Goal: Find specific page/section: Find specific page/section

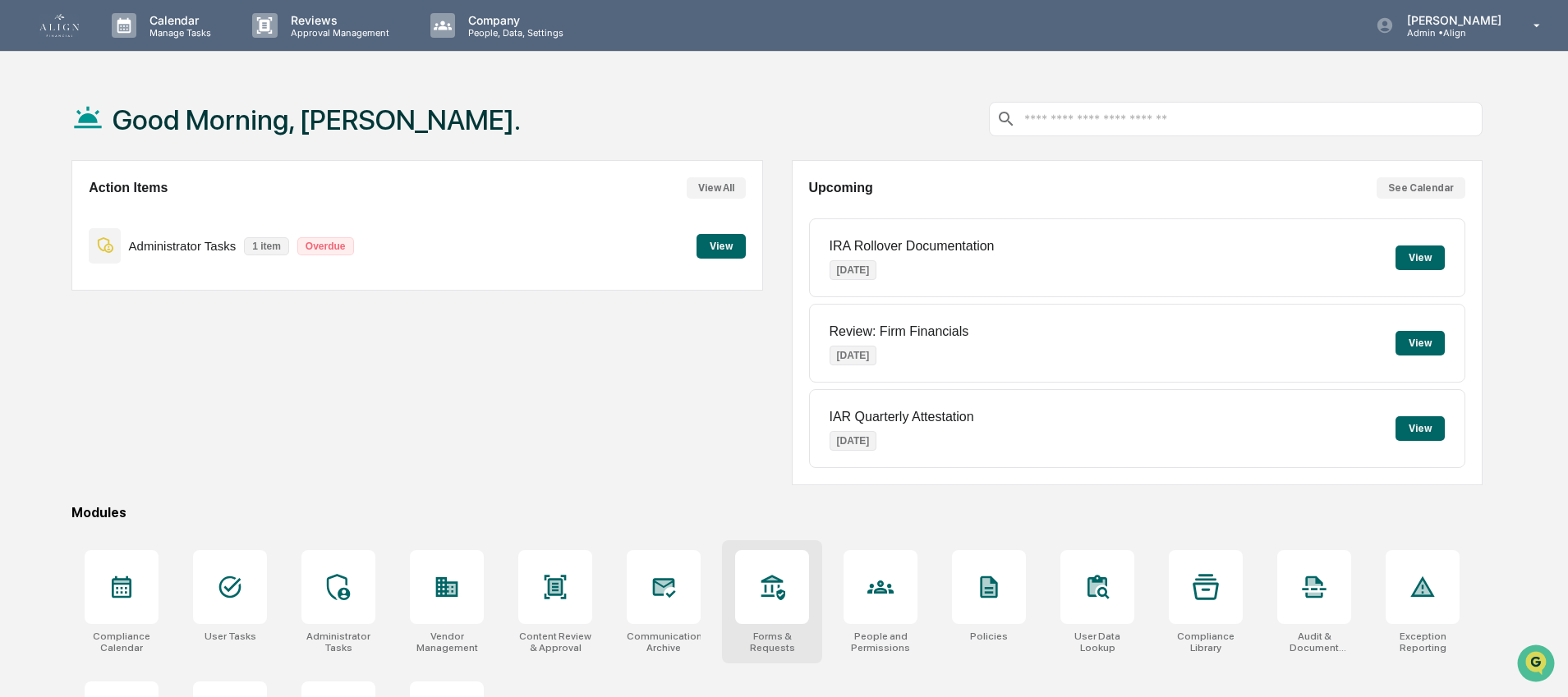
click at [786, 600] on div at bounding box center [772, 588] width 74 height 74
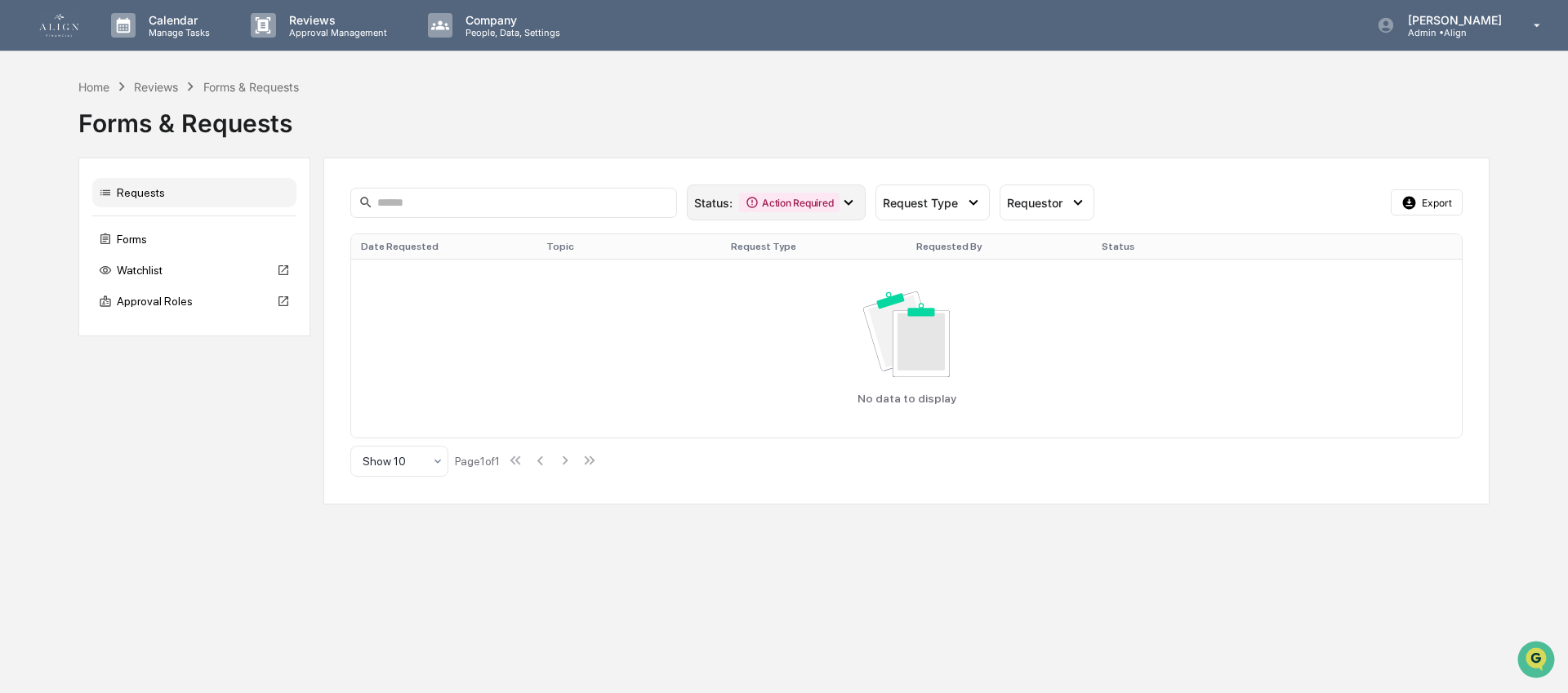
click at [842, 203] on icon at bounding box center [848, 203] width 18 height 18
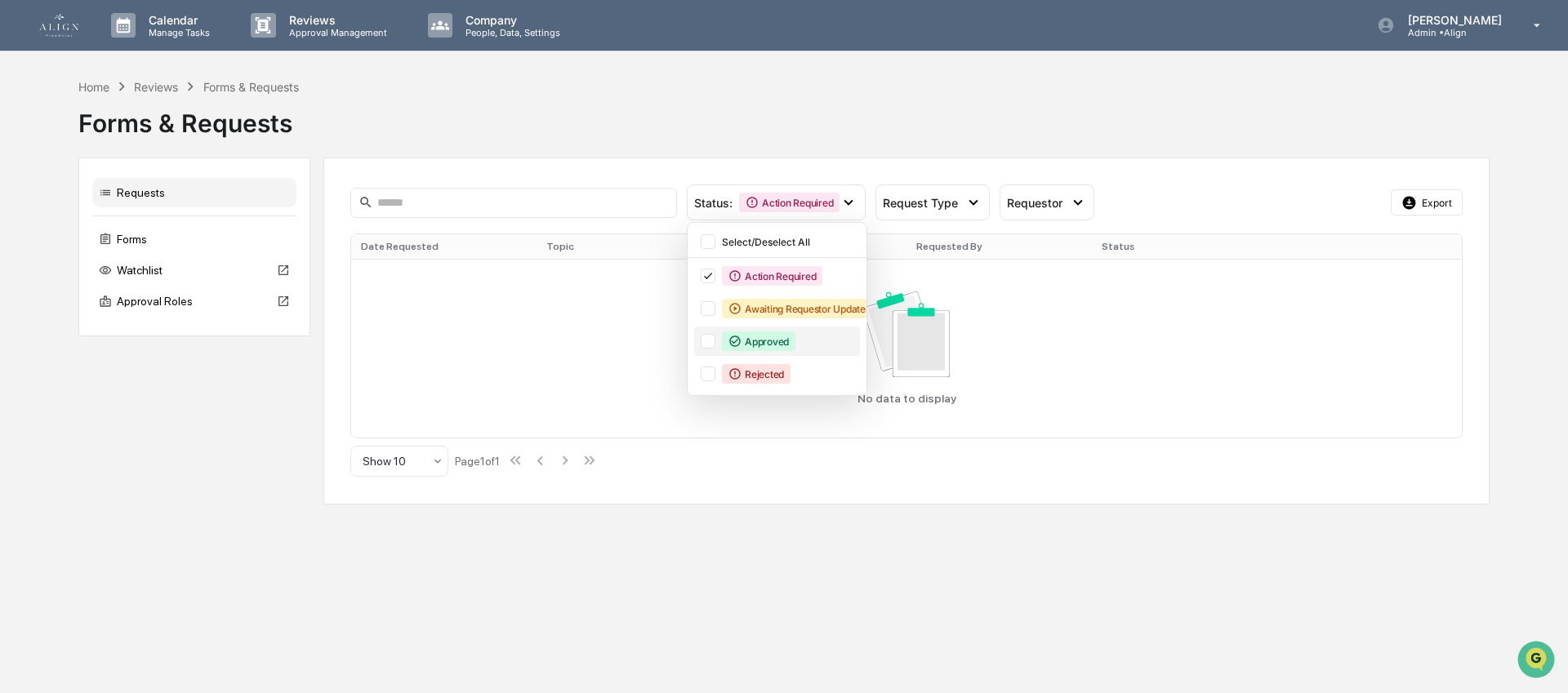
click at [780, 342] on div "Approved" at bounding box center [758, 342] width 74 height 20
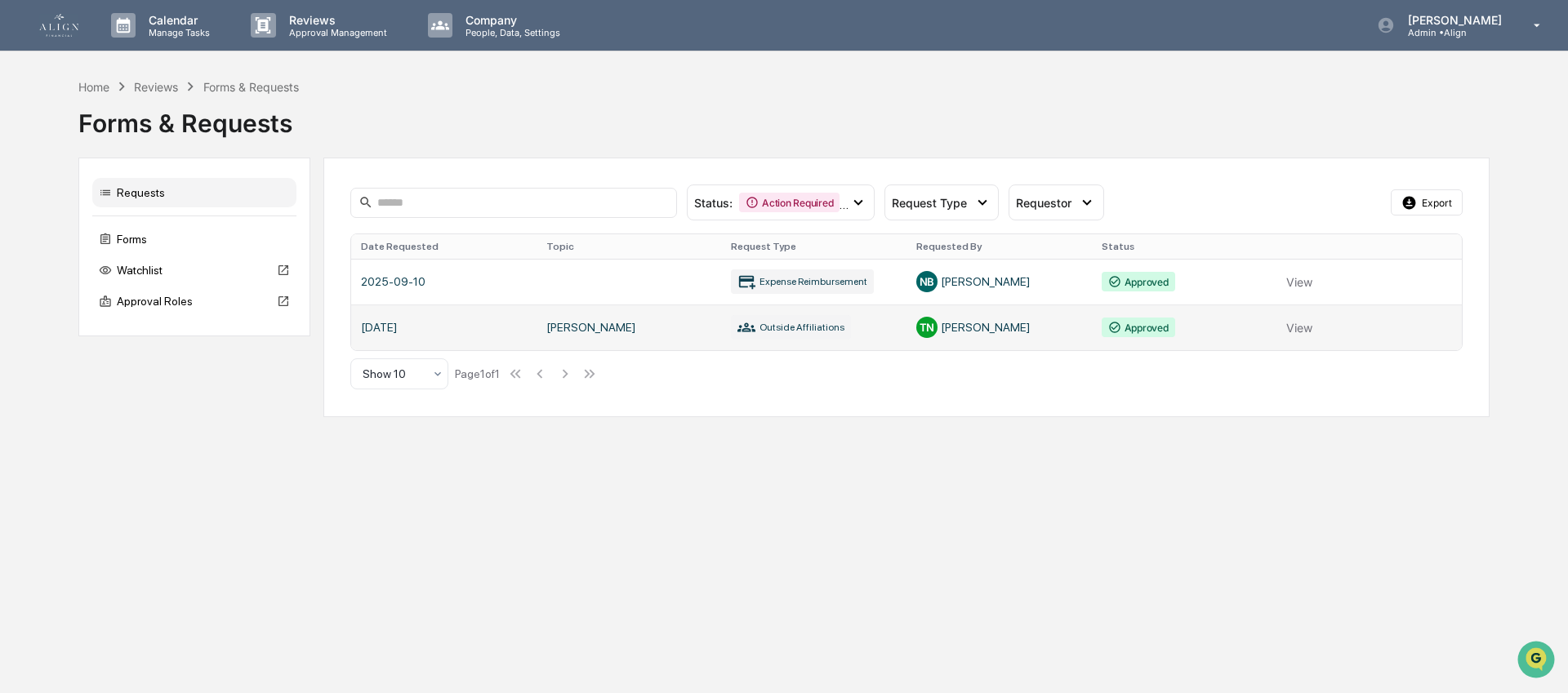
click at [788, 339] on link at bounding box center [906, 328] width 1110 height 46
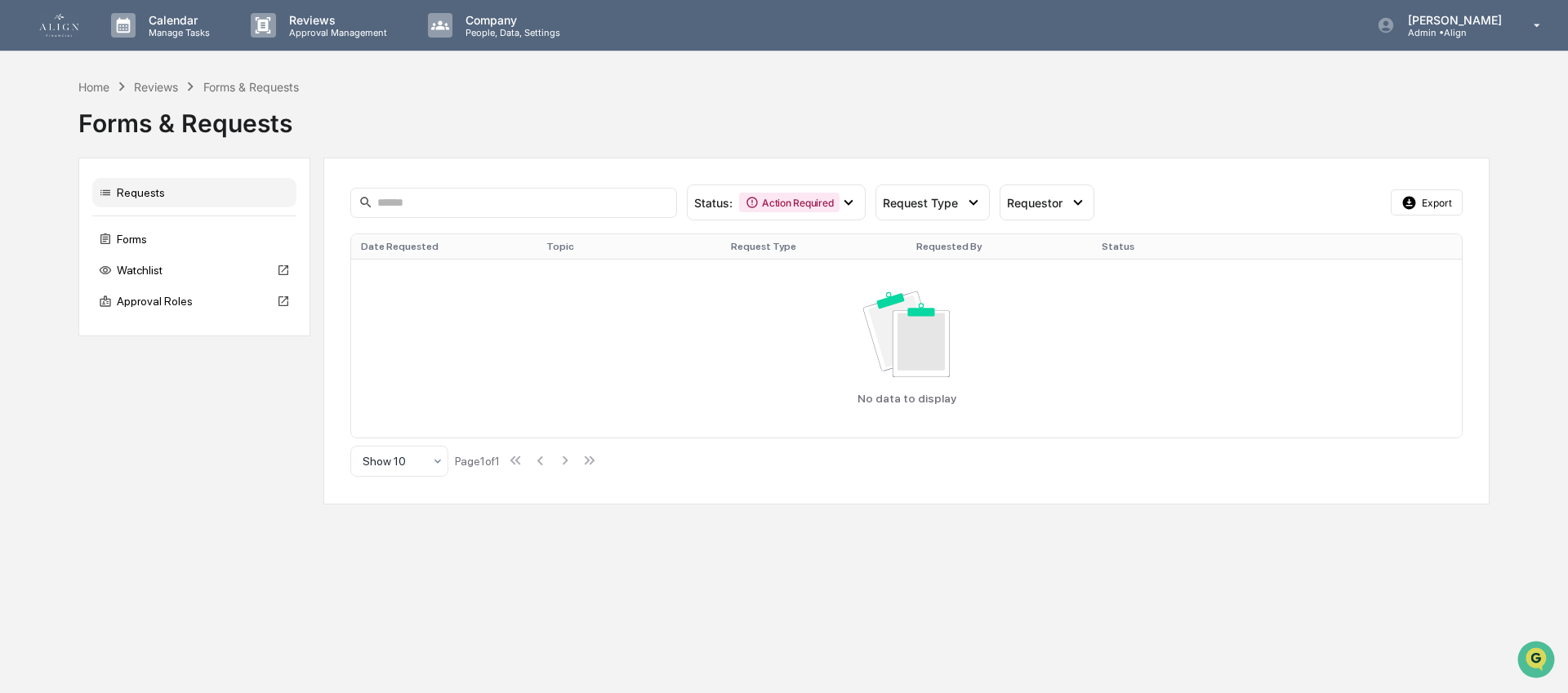
click at [87, 27] on link at bounding box center [69, 25] width 59 height 51
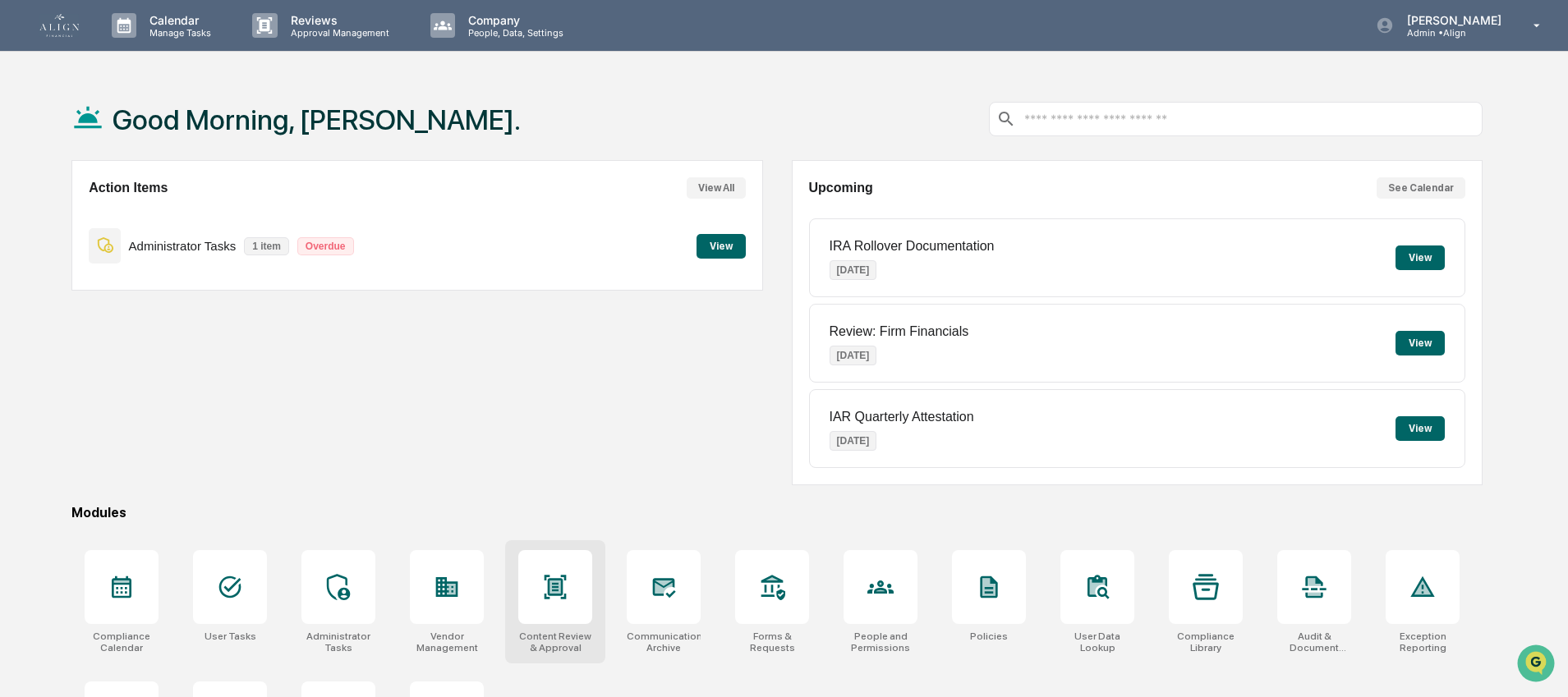
click at [551, 608] on div at bounding box center [556, 588] width 74 height 74
click at [805, 591] on div at bounding box center [772, 588] width 74 height 74
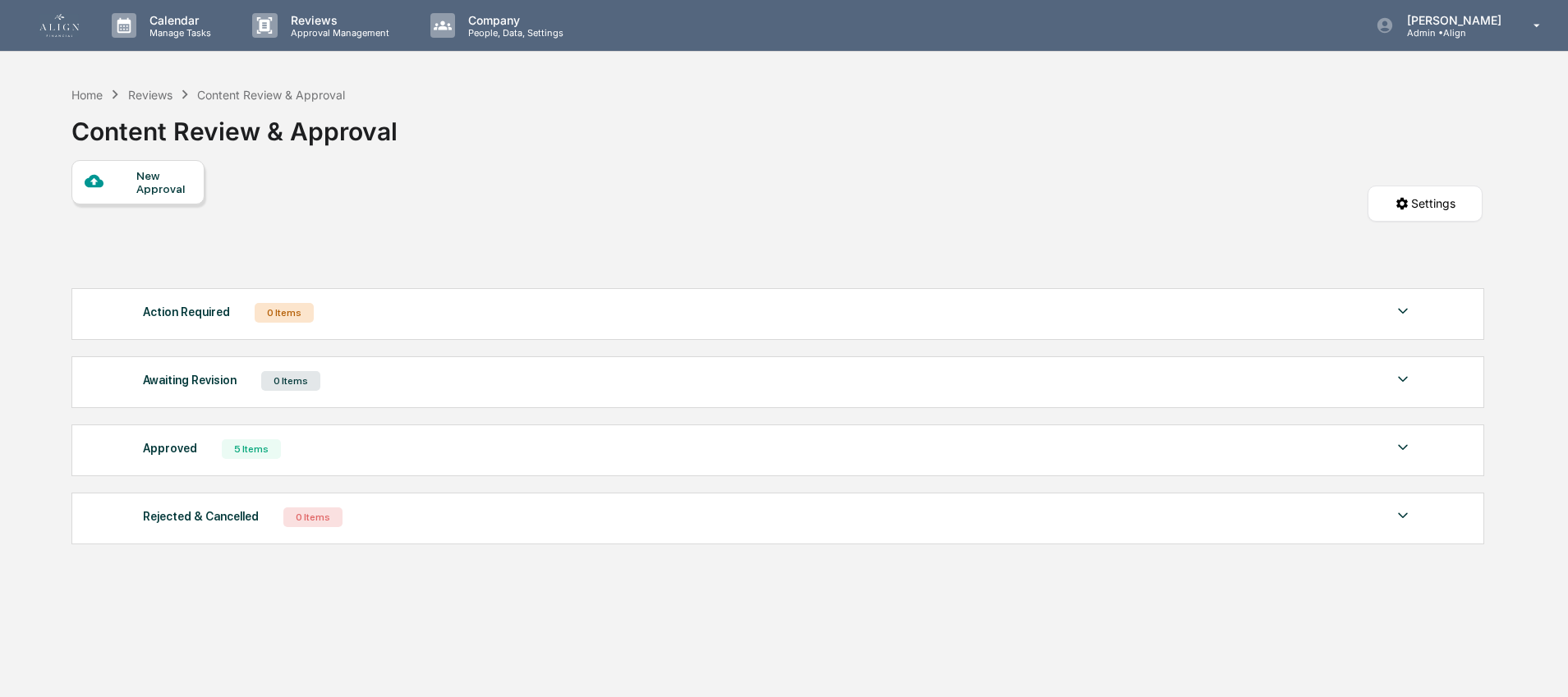
click at [188, 455] on div "Approved" at bounding box center [170, 449] width 54 height 21
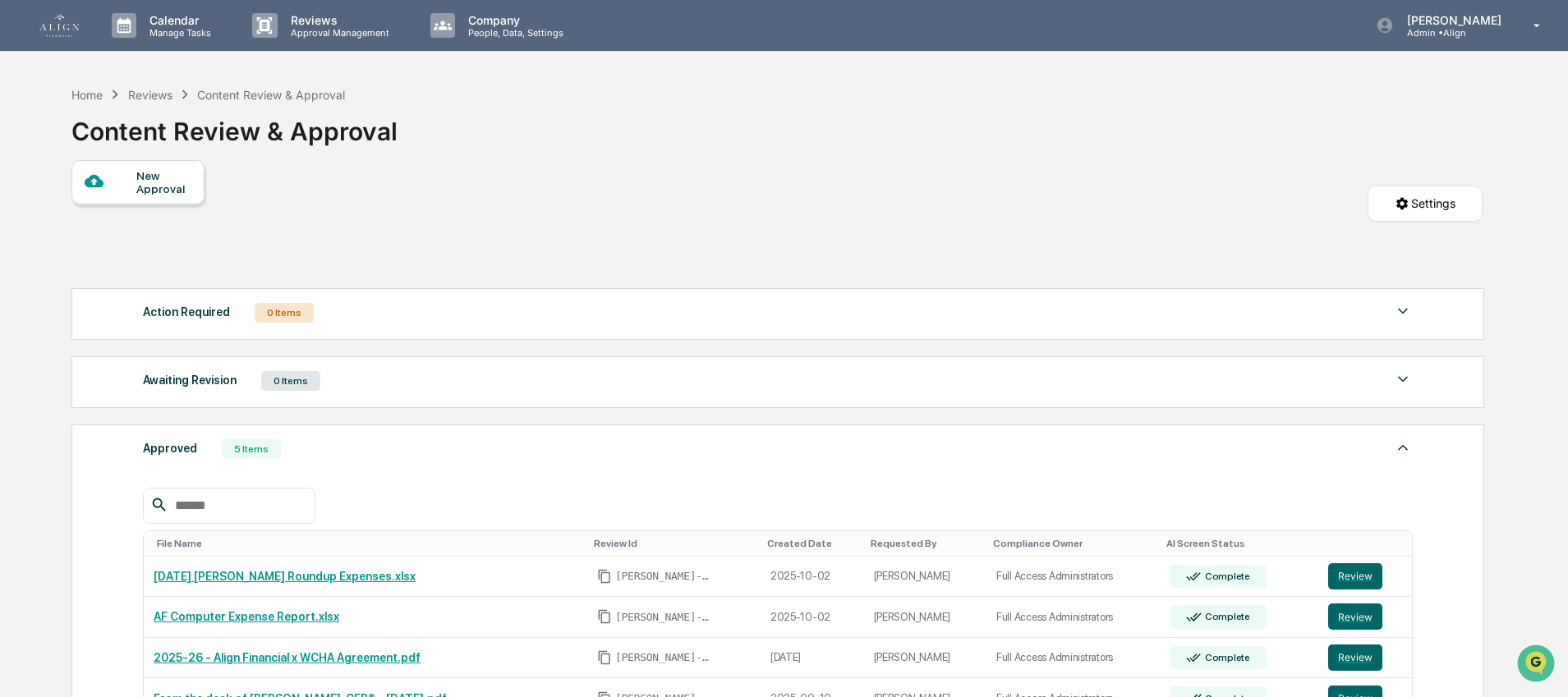
scroll to position [294, 0]
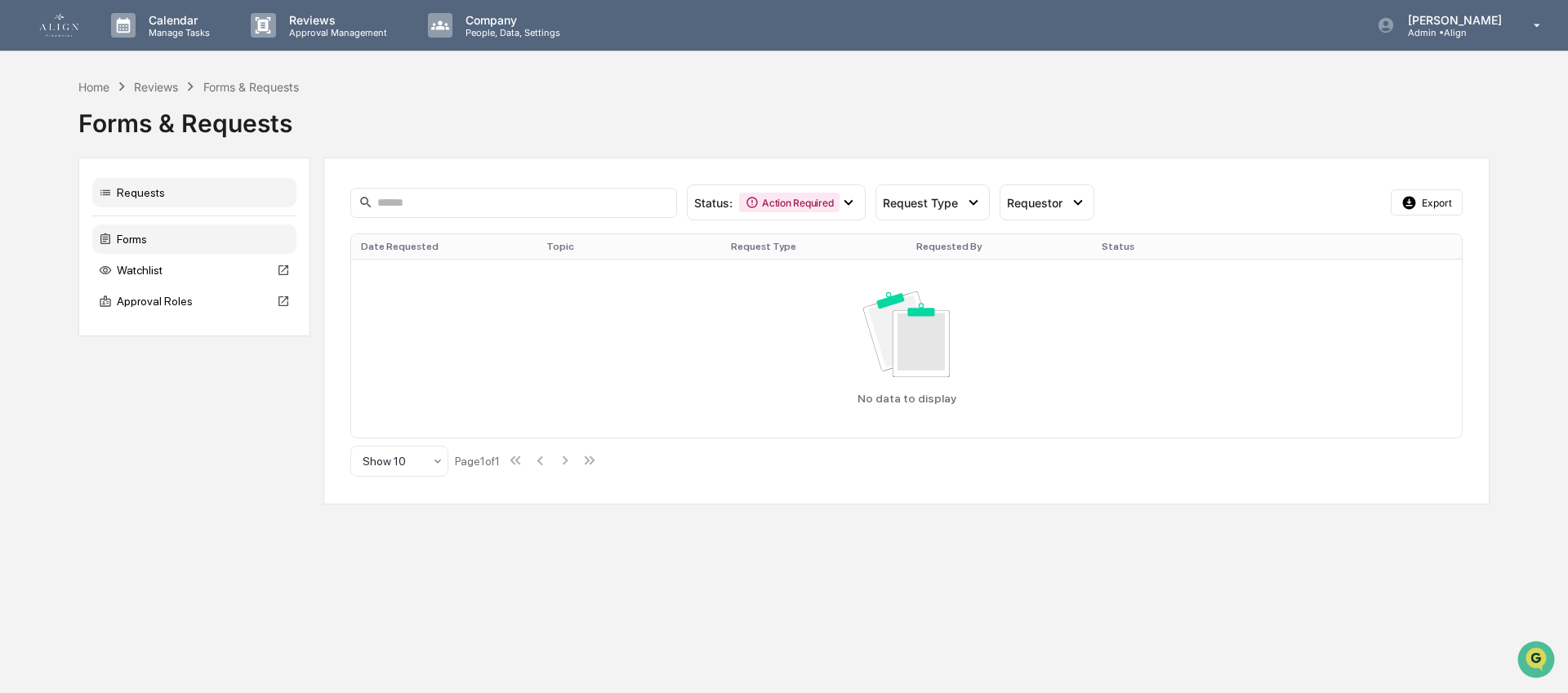
click at [158, 244] on div "Forms" at bounding box center [194, 239] width 204 height 29
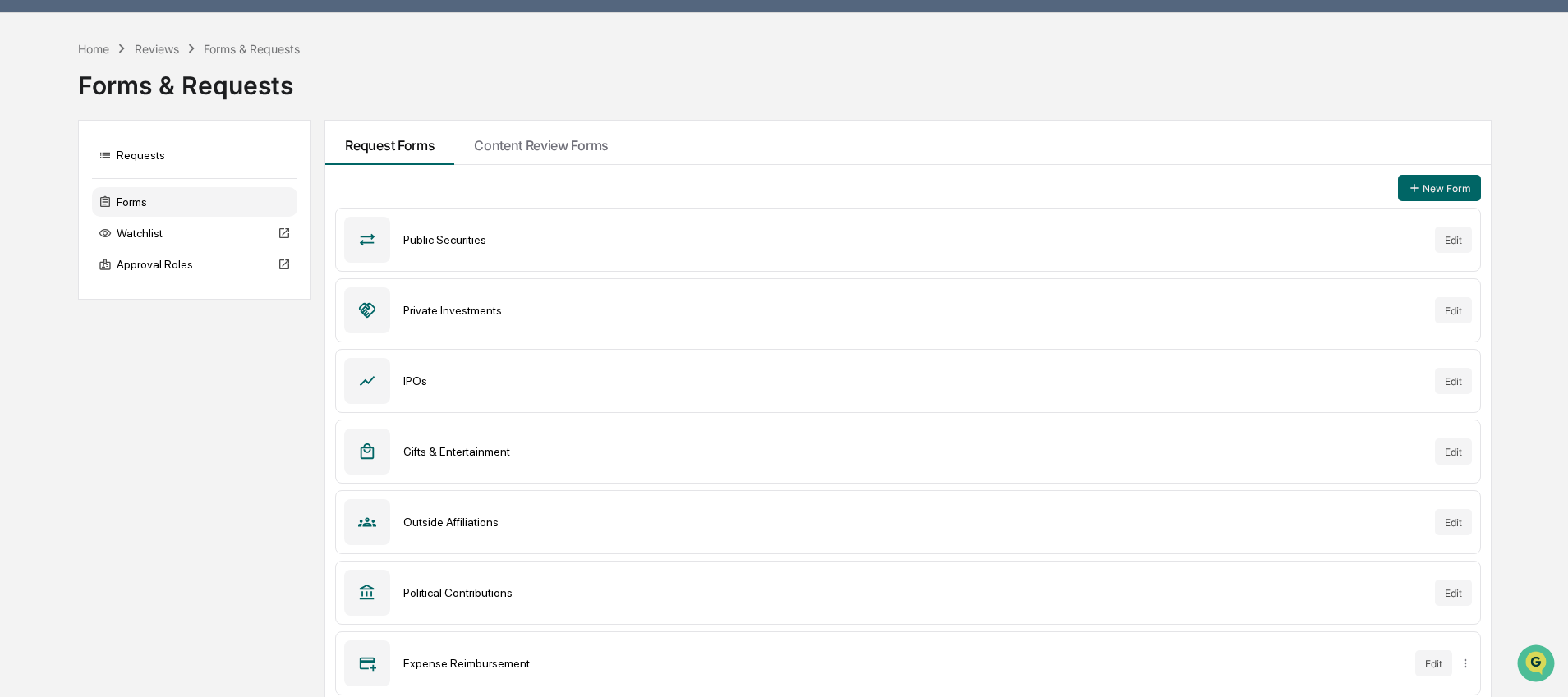
scroll to position [48, 0]
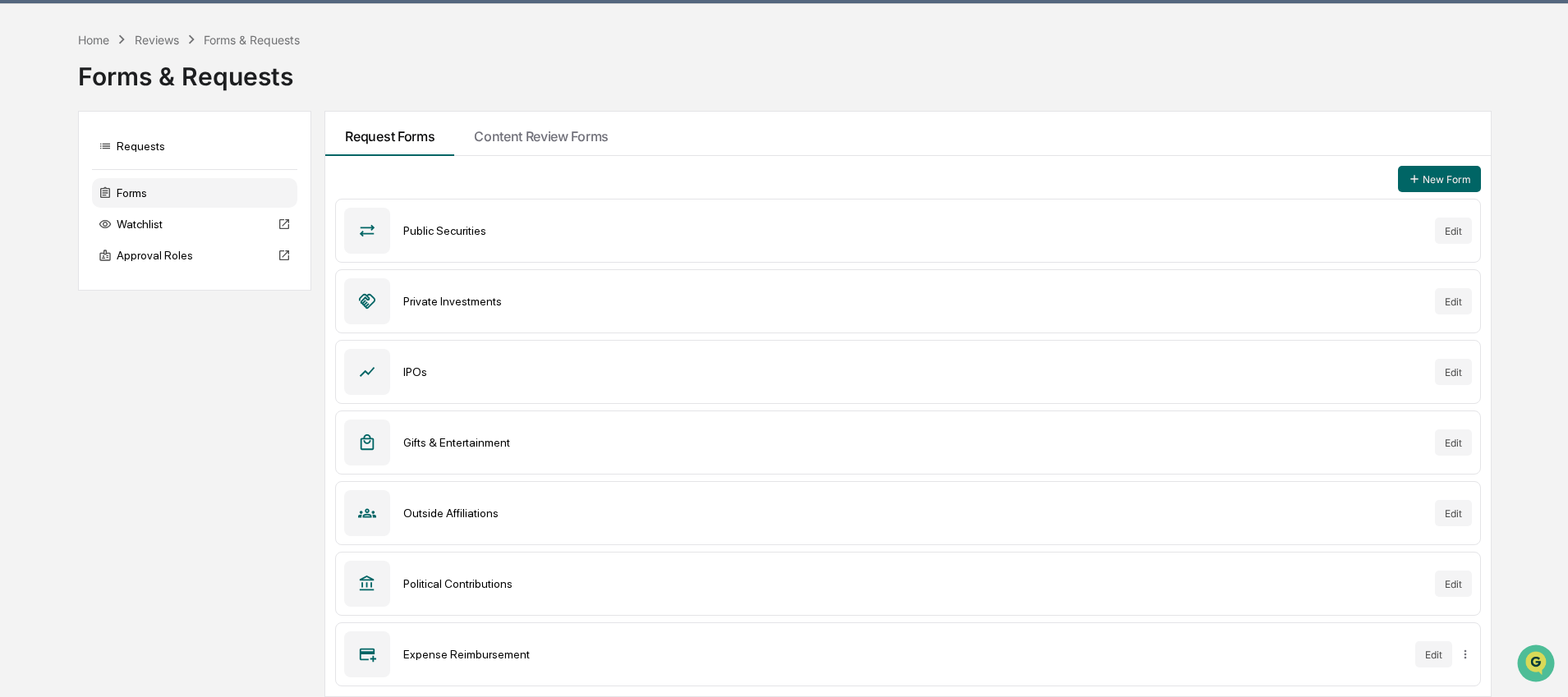
click at [488, 507] on div "Outside Affiliations" at bounding box center [912, 514] width 1017 height 13
click at [364, 510] on icon at bounding box center [367, 514] width 18 height 18
click at [480, 508] on div "Outside Affiliations" at bounding box center [912, 514] width 1017 height 13
click at [480, 507] on div "Outside Affiliations" at bounding box center [912, 514] width 1017 height 13
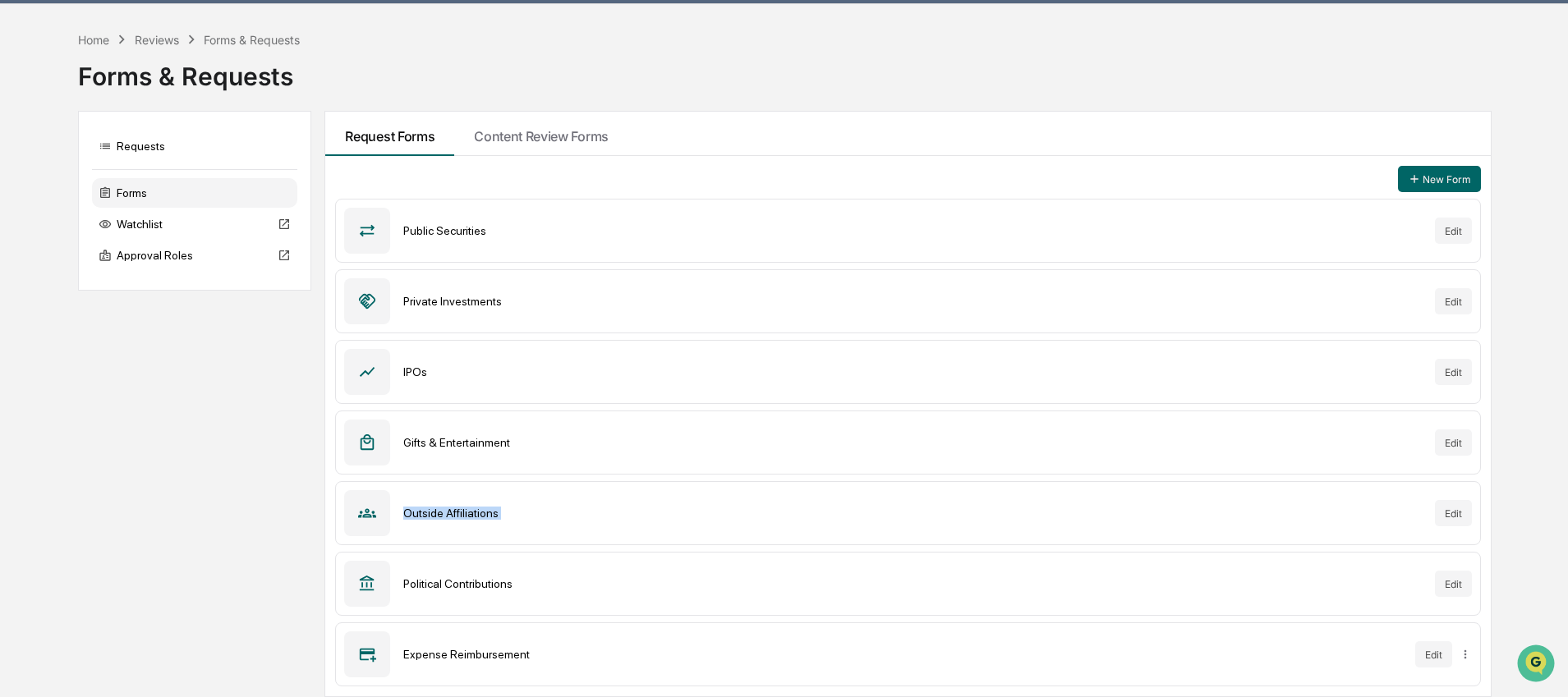
click at [602, 512] on div "Outside Affiliations" at bounding box center [912, 514] width 1017 height 13
click at [536, 159] on div "New Form Public Securities Edit Private Investments Edit IPOs Edit Gifts & Ente…" at bounding box center [907, 427] width 1164 height 541
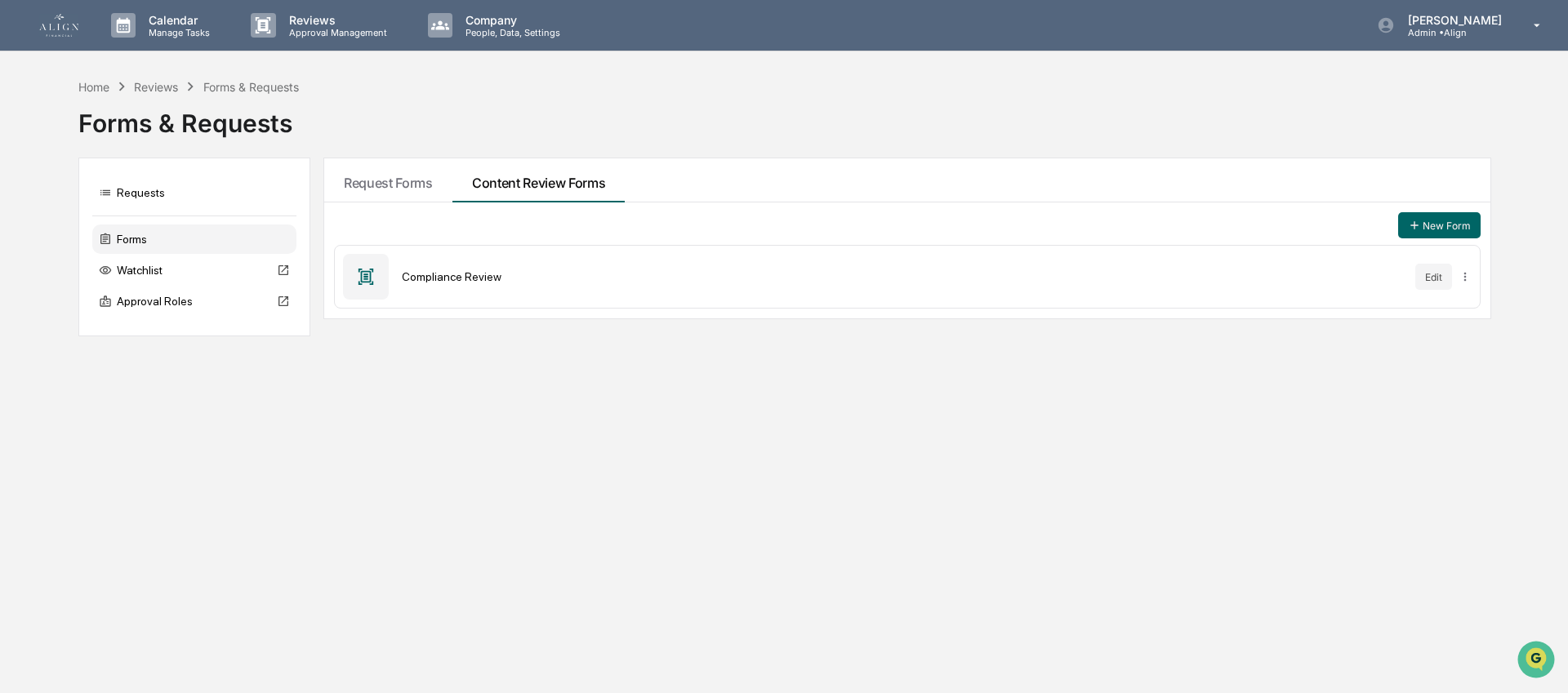
click at [470, 291] on div "Compliance Review Edit" at bounding box center [907, 277] width 1146 height 64
click at [466, 284] on div "Compliance Review Edit" at bounding box center [907, 277] width 1146 height 64
click at [1462, 271] on html "Calendar Manage Tasks Reviews Approval Management Company People, Data, Setting…" at bounding box center [784, 346] width 1568 height 693
click at [1244, 305] on html "Calendar Manage Tasks Reviews Approval Management Company People, Data, Setting…" at bounding box center [784, 346] width 1568 height 693
click at [80, 29] on link at bounding box center [69, 25] width 59 height 51
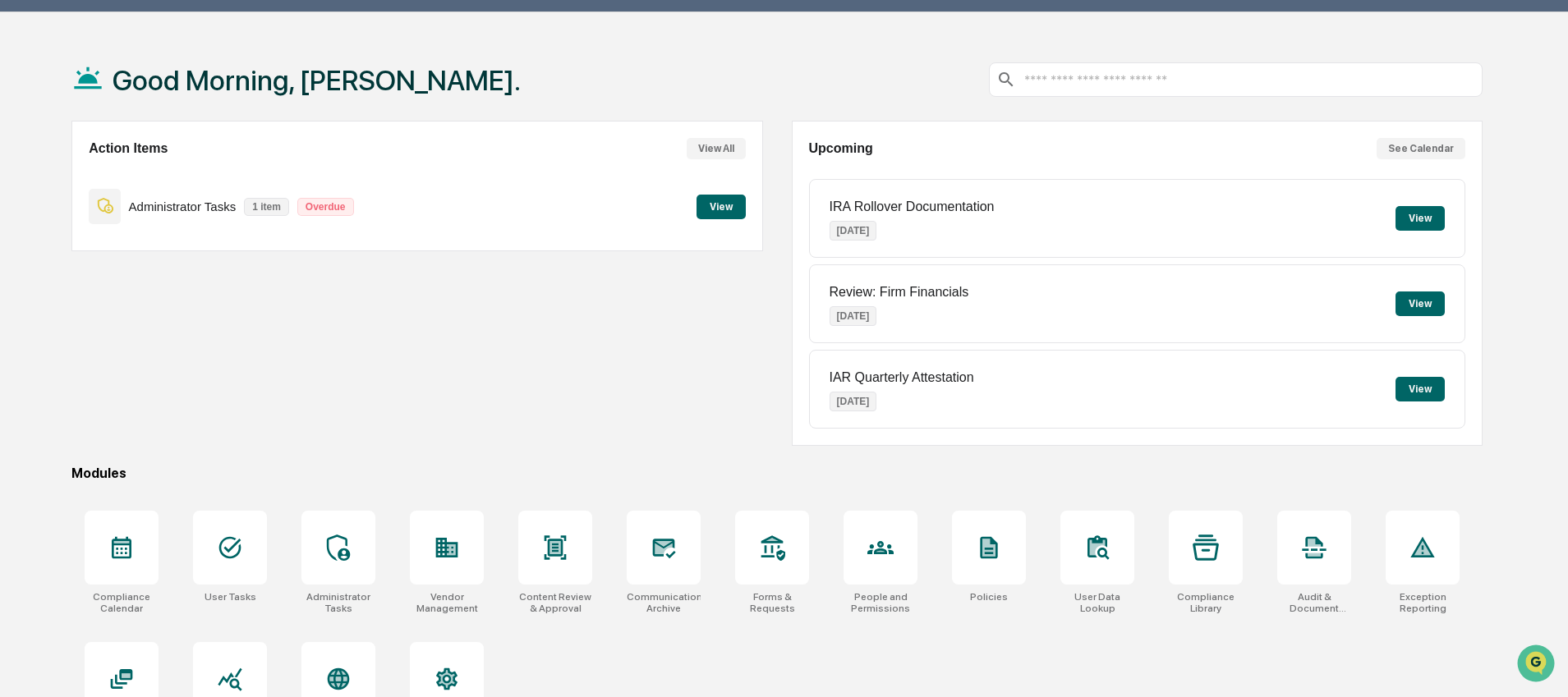
scroll to position [101, 0]
